Goal: Find specific page/section: Locate a particular part of the current website

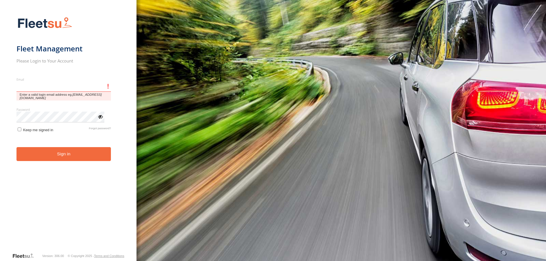
type input "**********"
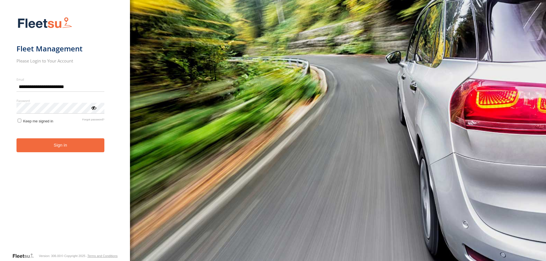
click at [71, 150] on button "Sign in" at bounding box center [60, 146] width 88 height 14
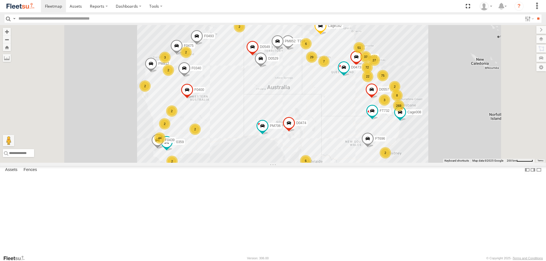
click at [25, 20] on input "text" at bounding box center [269, 19] width 506 height 8
type input "*****"
click at [535, 15] on input "**" at bounding box center [538, 19] width 7 height 8
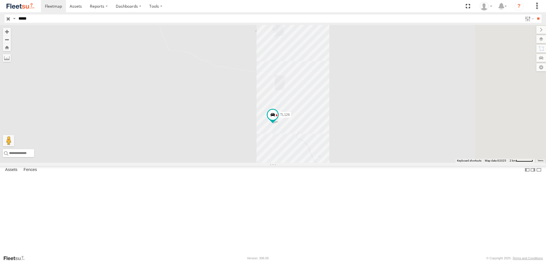
drag, startPoint x: 397, startPoint y: 180, endPoint x: 377, endPoint y: 181, distance: 19.4
click at [377, 163] on div "TL126" at bounding box center [273, 94] width 546 height 138
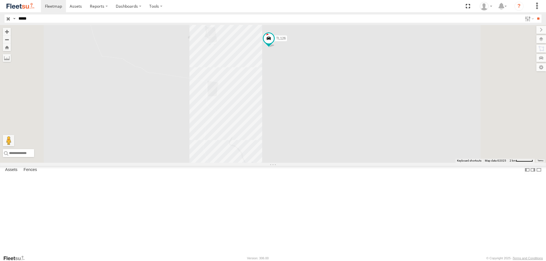
drag, startPoint x: 290, startPoint y: 111, endPoint x: 295, endPoint y: 143, distance: 31.9
click at [294, 146] on div "TL126" at bounding box center [273, 94] width 546 height 138
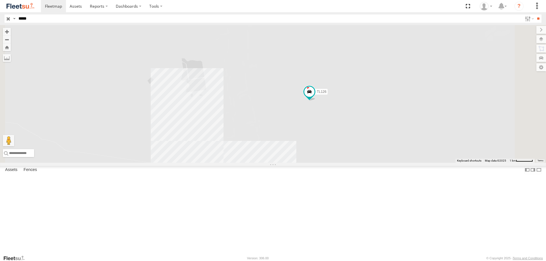
drag, startPoint x: 314, startPoint y: 127, endPoint x: 322, endPoint y: 165, distance: 39.2
click at [319, 163] on div "TL126" at bounding box center [273, 94] width 546 height 138
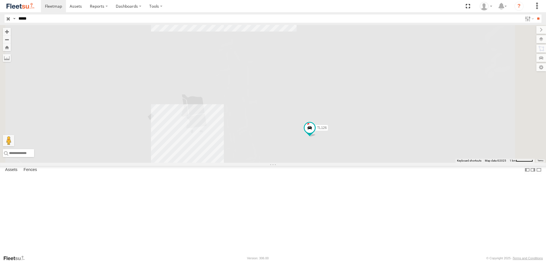
click at [333, 162] on div "TL126" at bounding box center [273, 94] width 546 height 138
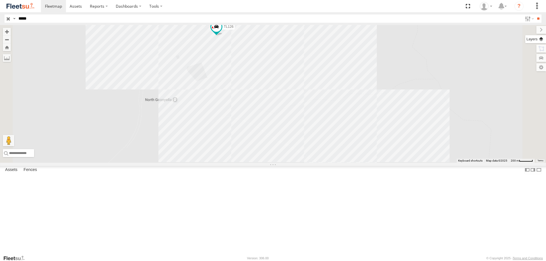
click at [537, 38] on label at bounding box center [535, 39] width 21 height 8
click at [0, 0] on label "Basemaps" at bounding box center [0, 0] width 0 height 0
click at [0, 0] on span "Satellite" at bounding box center [0, 0] width 0 height 0
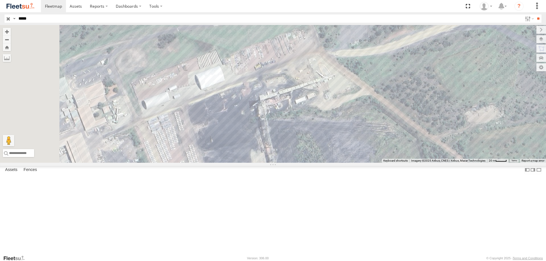
drag, startPoint x: 290, startPoint y: 104, endPoint x: 348, endPoint y: 102, distance: 58.1
click at [348, 102] on div "TL126" at bounding box center [273, 94] width 546 height 138
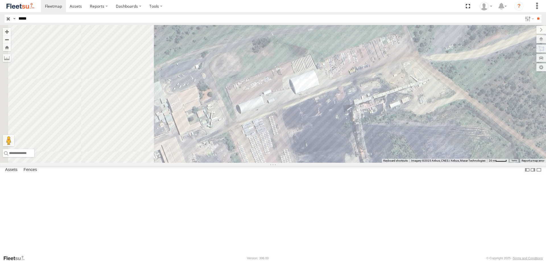
drag, startPoint x: 190, startPoint y: 150, endPoint x: 298, endPoint y: 155, distance: 108.2
click at [298, 155] on div "TL126" at bounding box center [273, 94] width 546 height 138
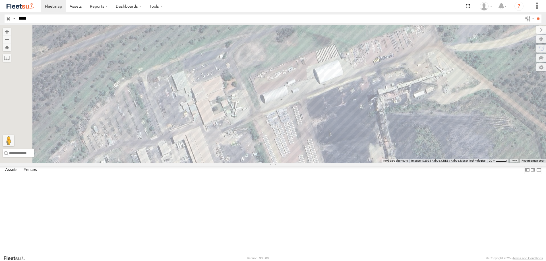
drag, startPoint x: 276, startPoint y: 203, endPoint x: 290, endPoint y: 190, distance: 18.5
click at [290, 163] on div "TL126" at bounding box center [273, 94] width 546 height 138
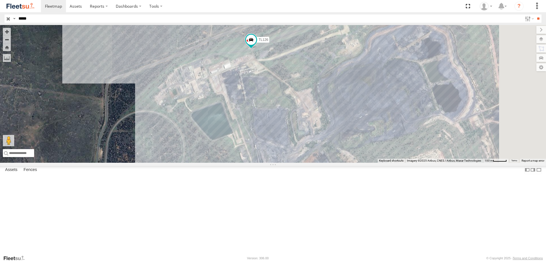
drag, startPoint x: 372, startPoint y: 197, endPoint x: 323, endPoint y: 160, distance: 62.0
click at [323, 160] on div "TL126" at bounding box center [273, 94] width 546 height 138
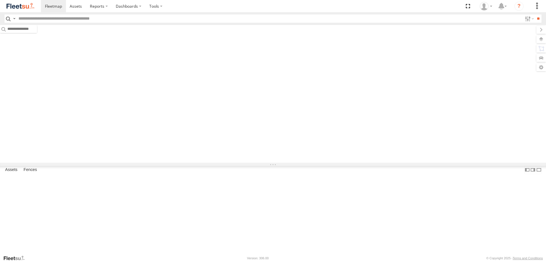
click at [36, 20] on input "text" at bounding box center [269, 19] width 506 height 8
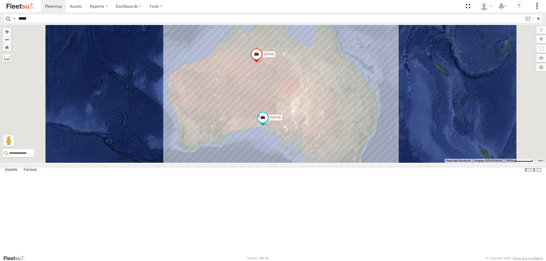
type input "*****"
click at [535, 15] on input "**" at bounding box center [538, 19] width 7 height 8
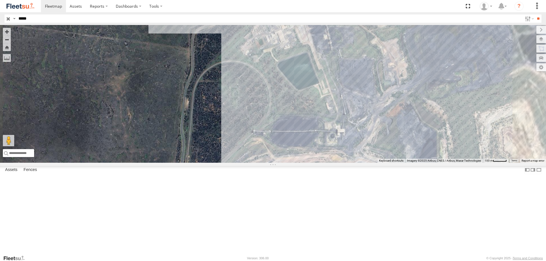
drag, startPoint x: 360, startPoint y: 94, endPoint x: 359, endPoint y: 111, distance: 17.1
click at [359, 111] on div "TL126" at bounding box center [273, 94] width 546 height 138
